Goal: Task Accomplishment & Management: Complete application form

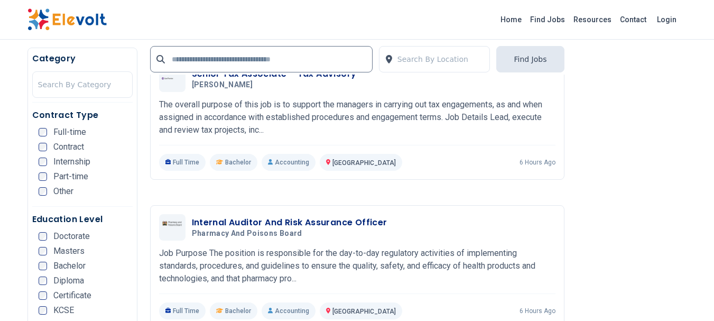
scroll to position [1864, 0]
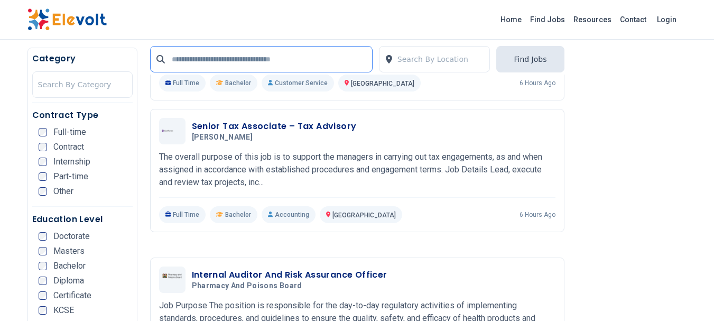
click at [218, 64] on input "text" at bounding box center [261, 59] width 223 height 26
click at [221, 58] on input "text" at bounding box center [261, 59] width 223 height 26
click at [244, 58] on input "text" at bounding box center [261, 59] width 223 height 26
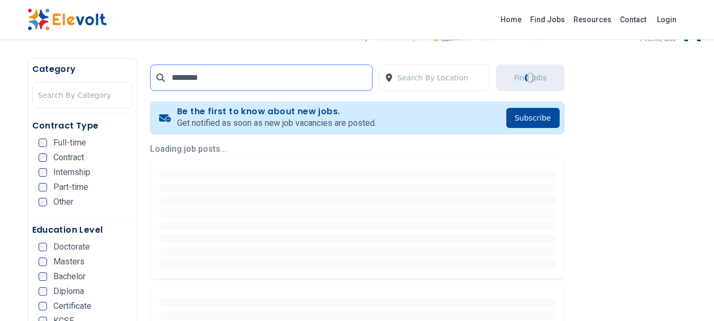
scroll to position [184, 0]
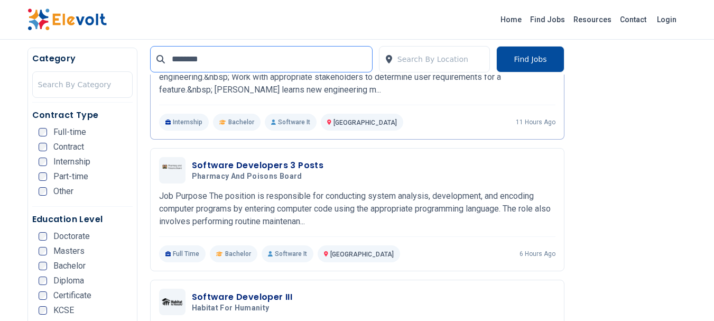
scroll to position [336, 0]
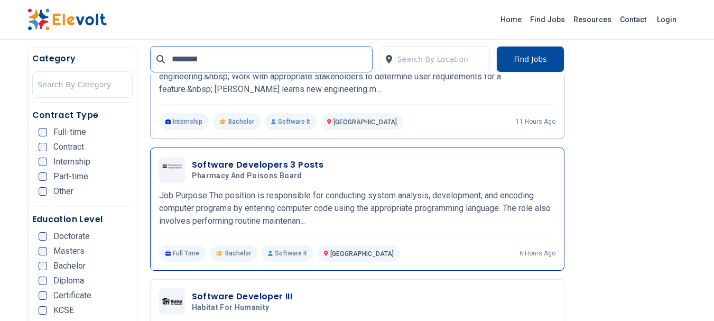
type input "********"
click at [296, 191] on p "Job Purpose The position is responsible for conducting system analysis, develop…" at bounding box center [357, 208] width 396 height 38
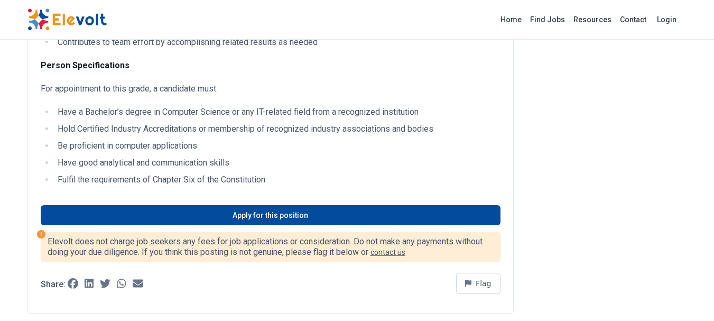
scroll to position [420, 0]
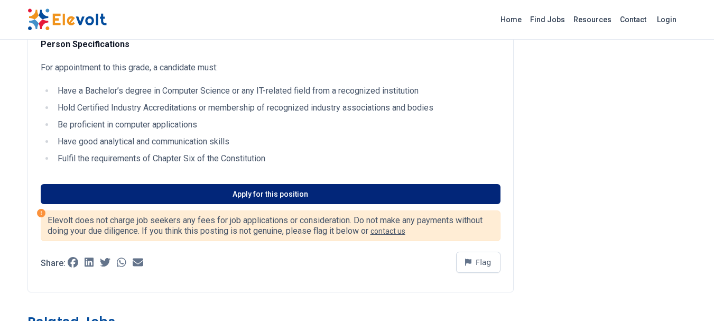
click at [348, 191] on link "Apply for this position" at bounding box center [271, 194] width 460 height 20
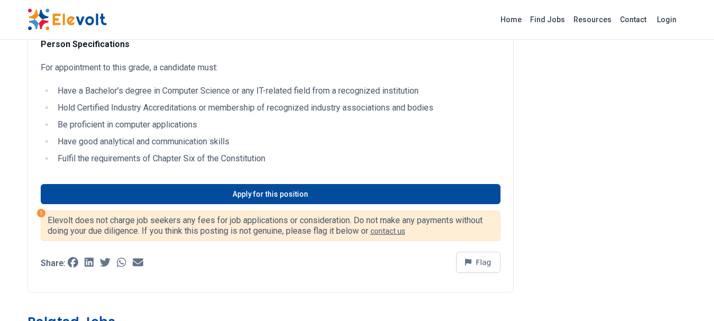
click at [94, 24] on img at bounding box center [66, 19] width 79 height 22
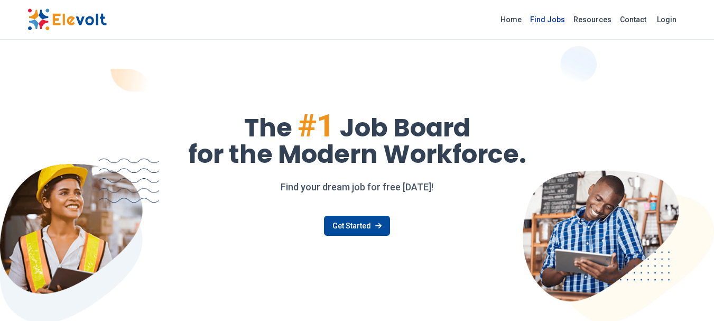
click at [551, 20] on link "Find Jobs" at bounding box center [547, 19] width 43 height 17
